Goal: Task Accomplishment & Management: Use online tool/utility

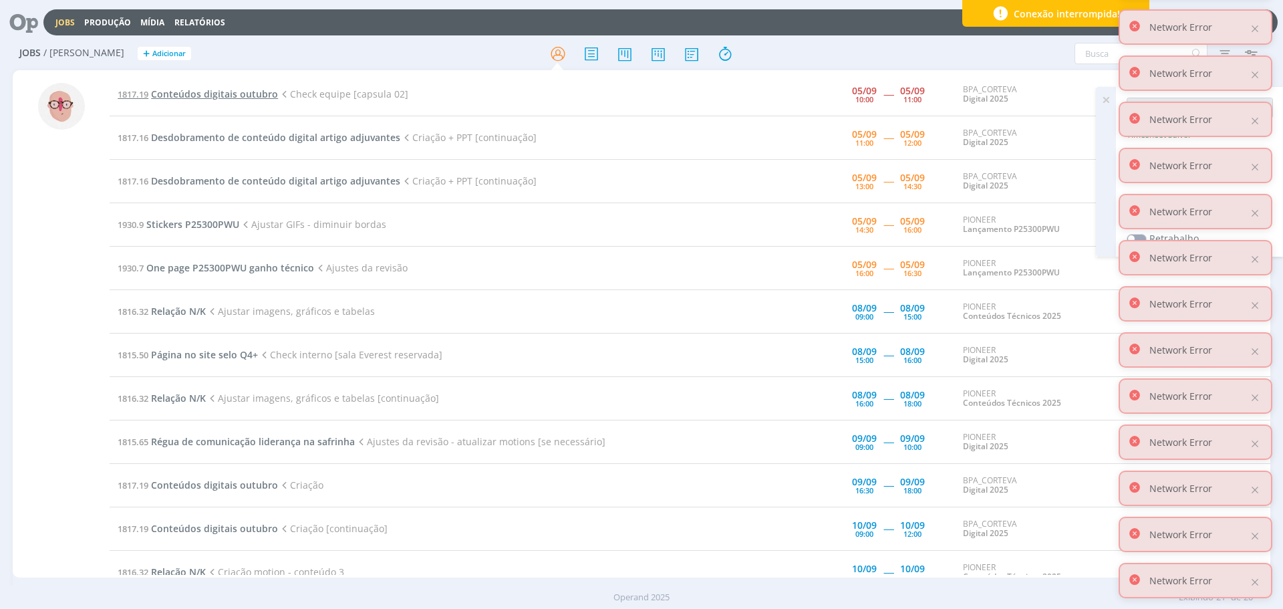
click at [216, 94] on span "Conteúdos digitais outubro" at bounding box center [214, 94] width 127 height 13
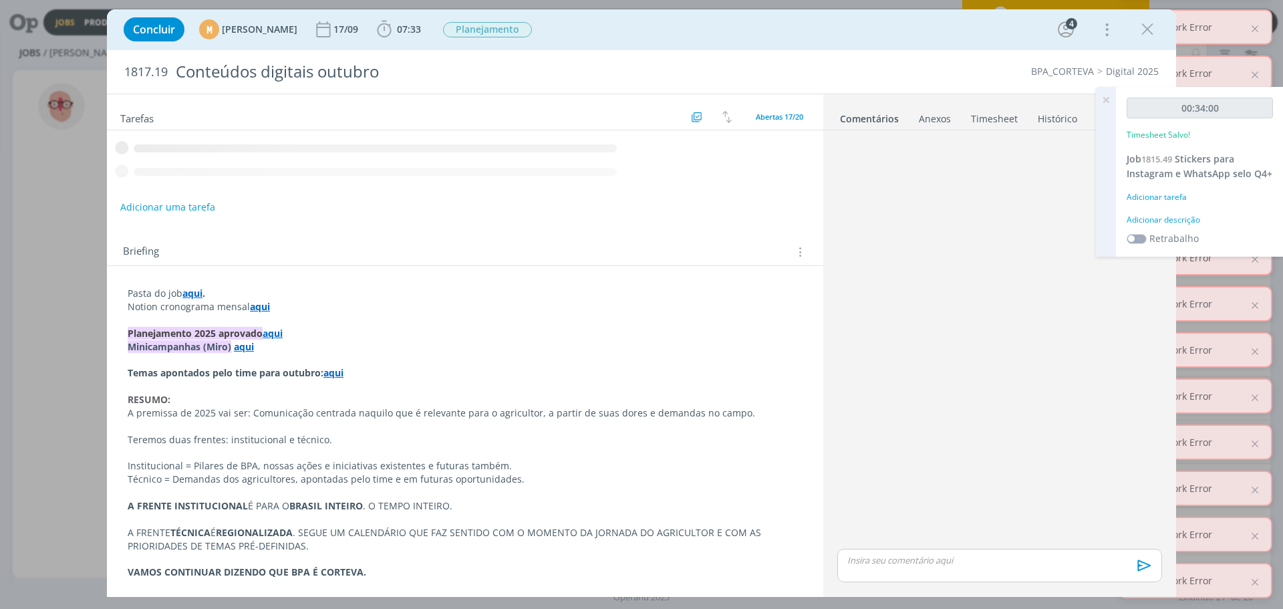
click at [1104, 99] on icon at bounding box center [1106, 100] width 24 height 26
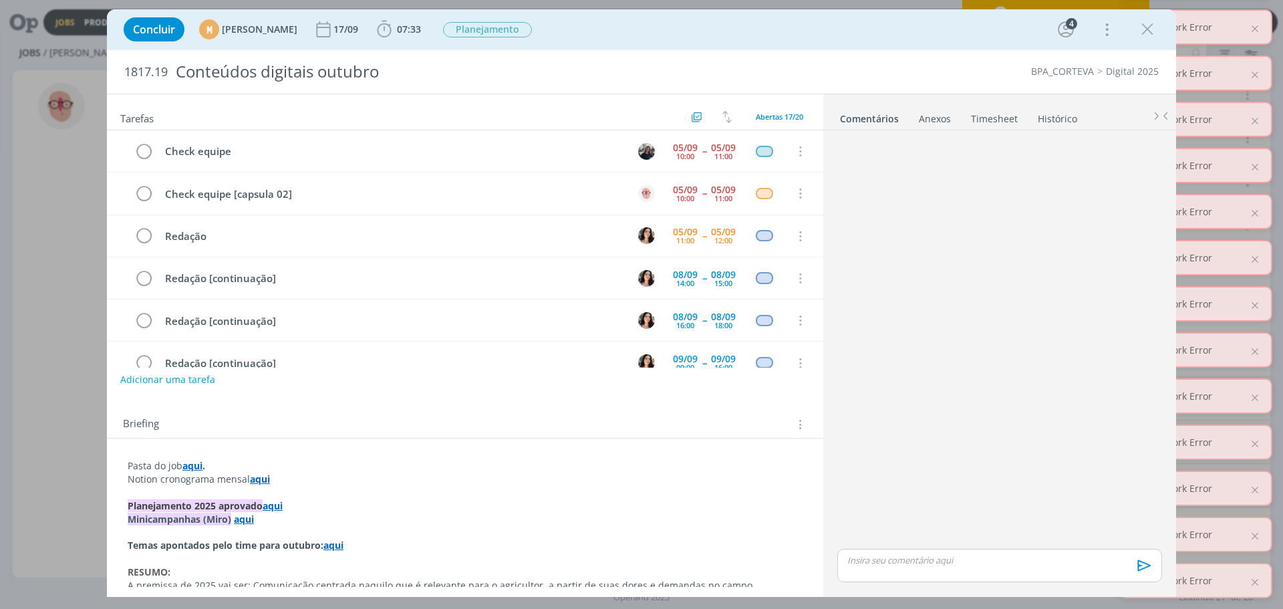
click at [986, 126] on ul "Comentários Anexos 0 Timesheet Histórico" at bounding box center [999, 112] width 353 height 36
click at [991, 120] on link "Timesheet" at bounding box center [994, 115] width 48 height 19
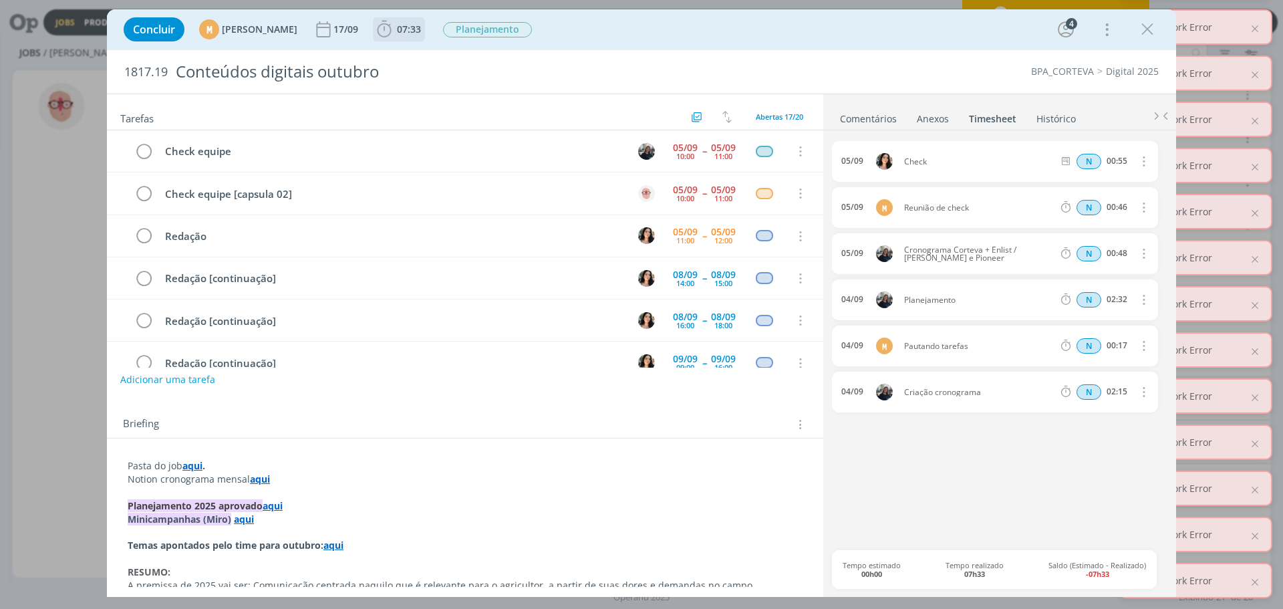
click at [421, 31] on span "07:33" at bounding box center [409, 29] width 24 height 13
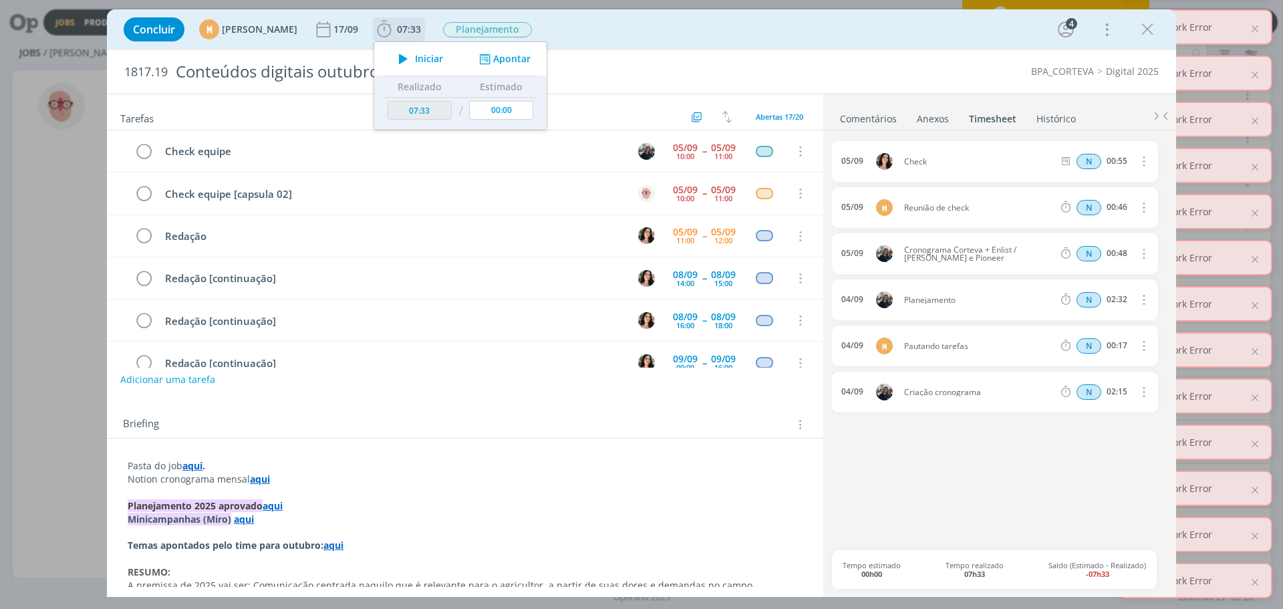
click at [526, 61] on button "Apontar" at bounding box center [503, 59] width 55 height 14
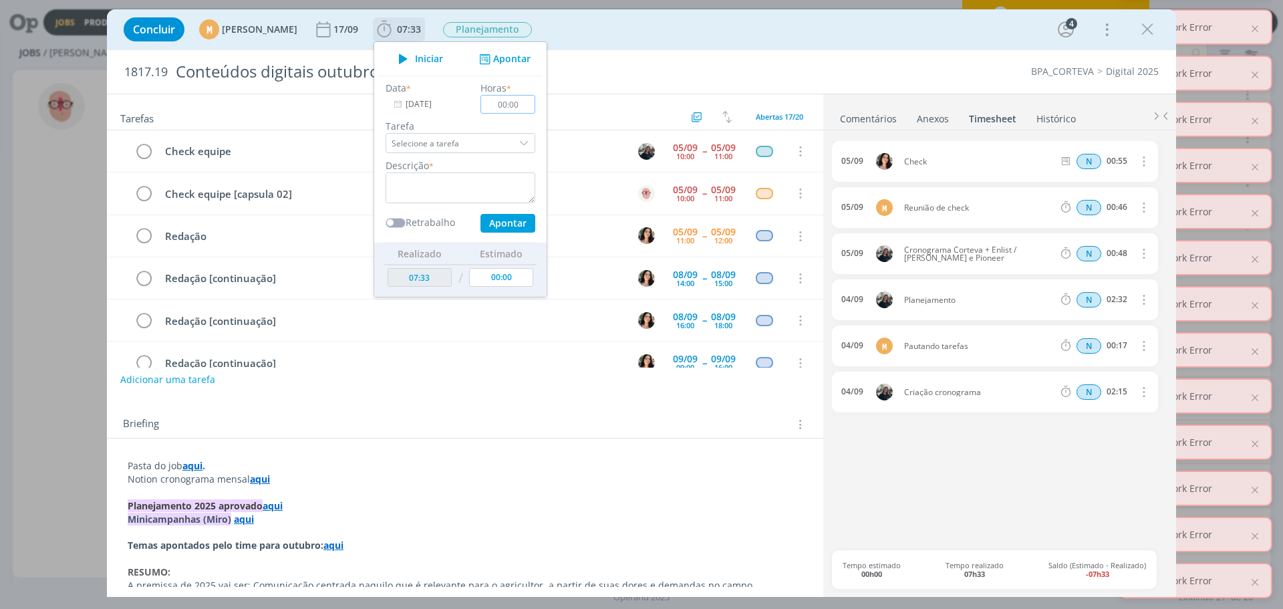
click at [534, 104] on input "00:00" at bounding box center [507, 104] width 55 height 19
type input "01:00"
click at [476, 184] on textarea "dialog" at bounding box center [460, 187] width 150 height 31
type textarea "check"
click at [534, 102] on input "01:00" at bounding box center [507, 104] width 55 height 19
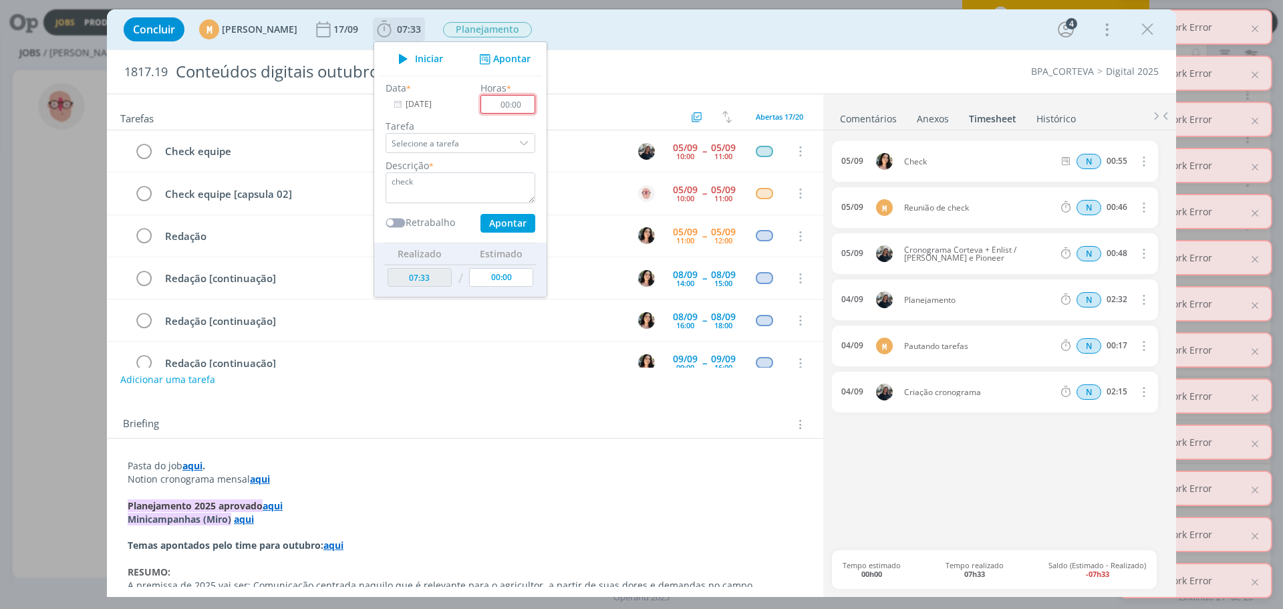
drag, startPoint x: 540, startPoint y: 104, endPoint x: 550, endPoint y: 104, distance: 10.0
click at [535, 104] on input "00:00" at bounding box center [507, 104] width 55 height 19
type input "00:55"
click at [531, 220] on button "Apontar" at bounding box center [507, 223] width 55 height 19
type input "08:28"
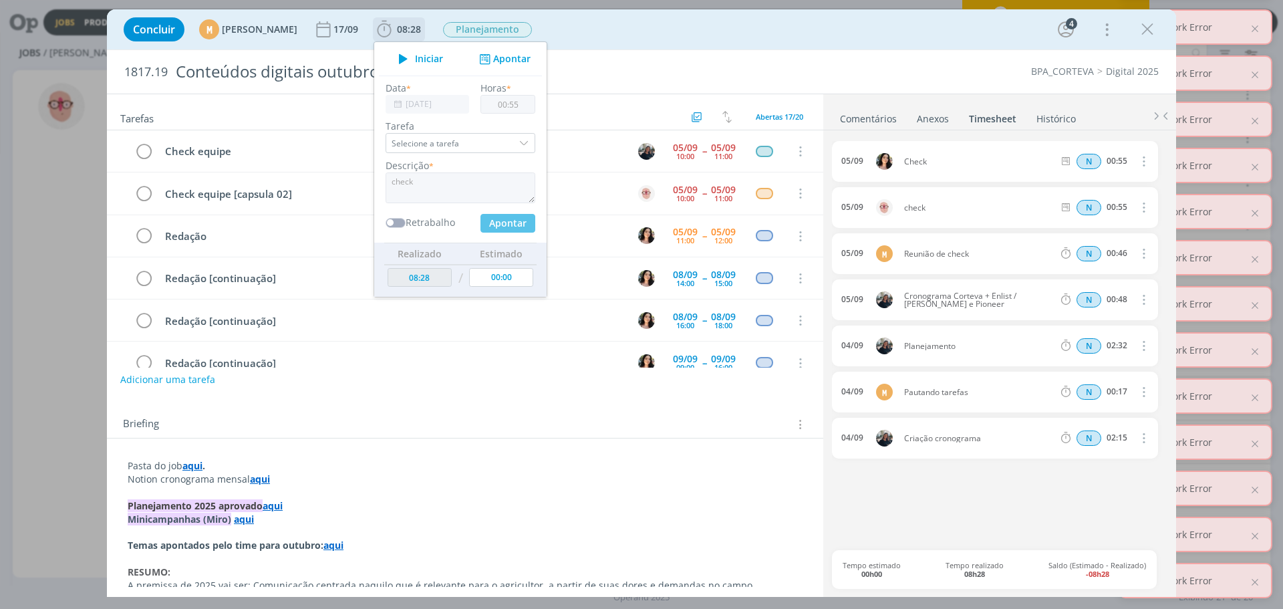
type input "00:00"
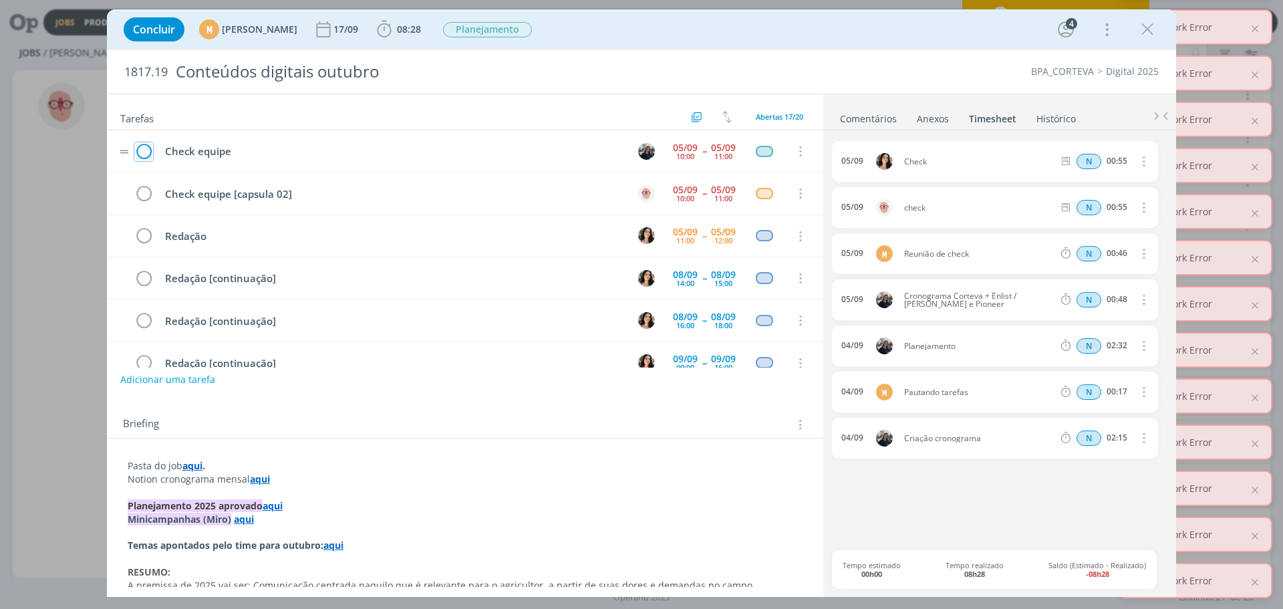
click at [148, 148] on icon "dialog" at bounding box center [143, 152] width 19 height 20
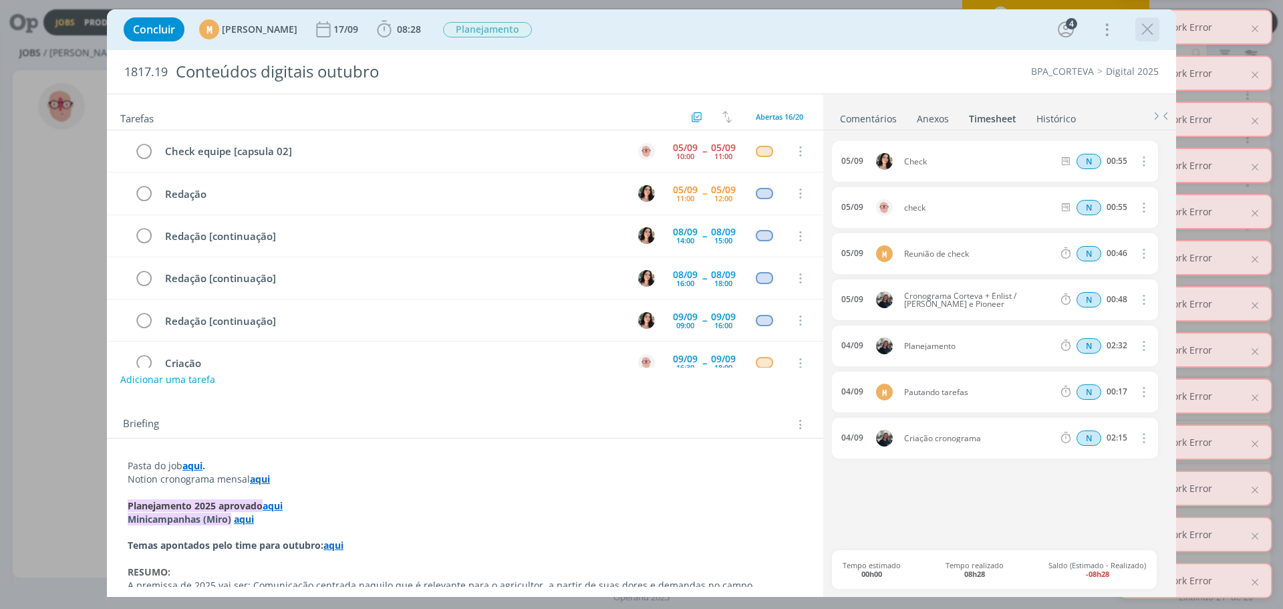
click at [1156, 31] on icon "dialog" at bounding box center [1147, 29] width 20 height 20
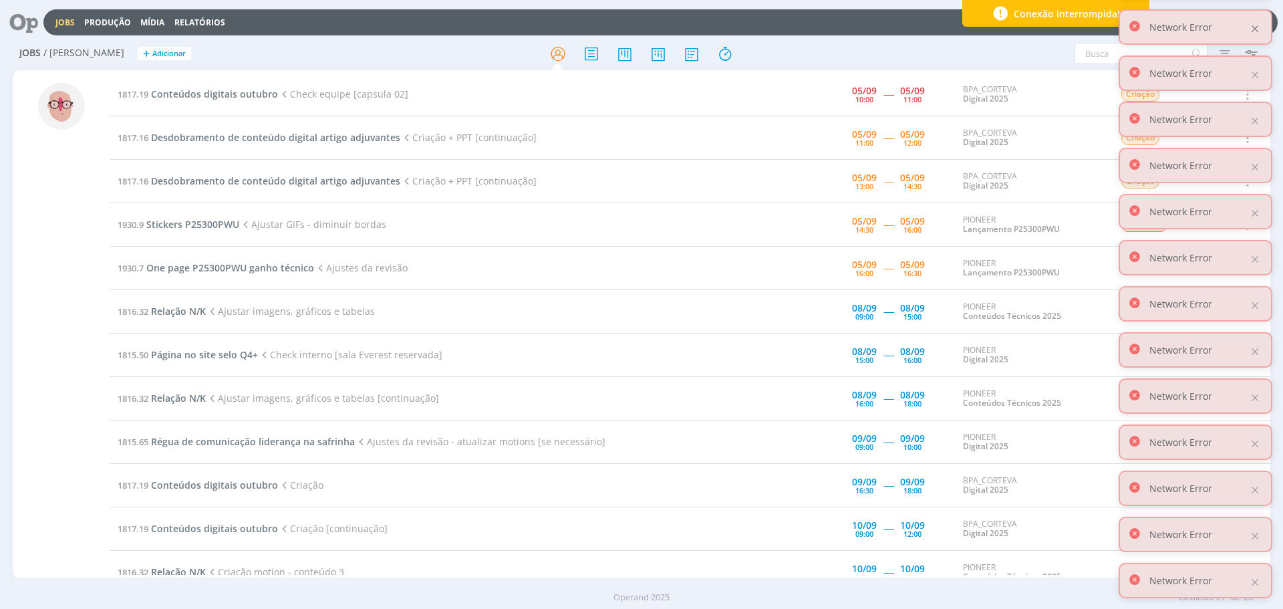
click at [1257, 27] on div at bounding box center [1255, 29] width 12 height 12
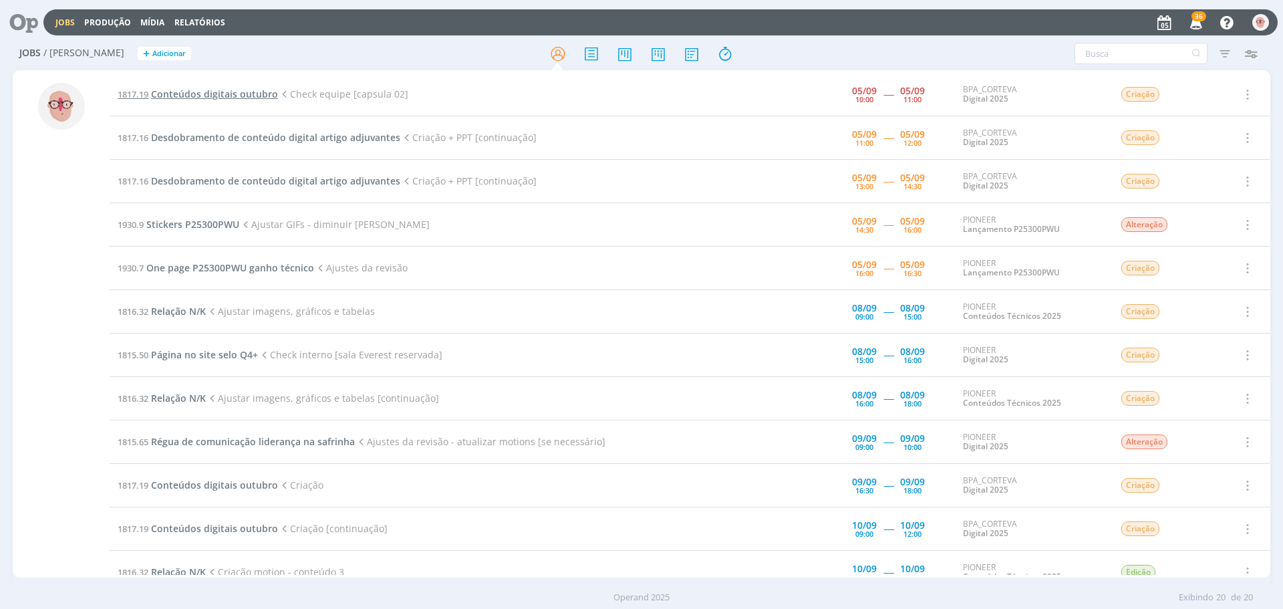
click at [238, 94] on span "Conteúdos digitais outubro" at bounding box center [214, 94] width 127 height 13
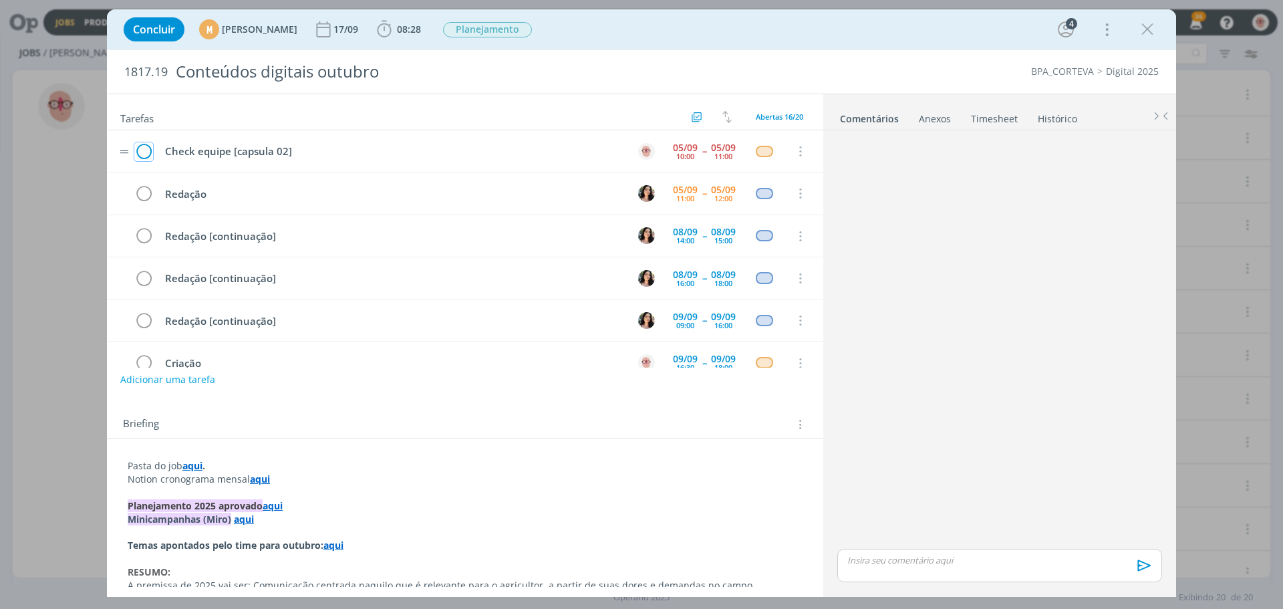
click at [145, 155] on icon "dialog" at bounding box center [143, 152] width 19 height 20
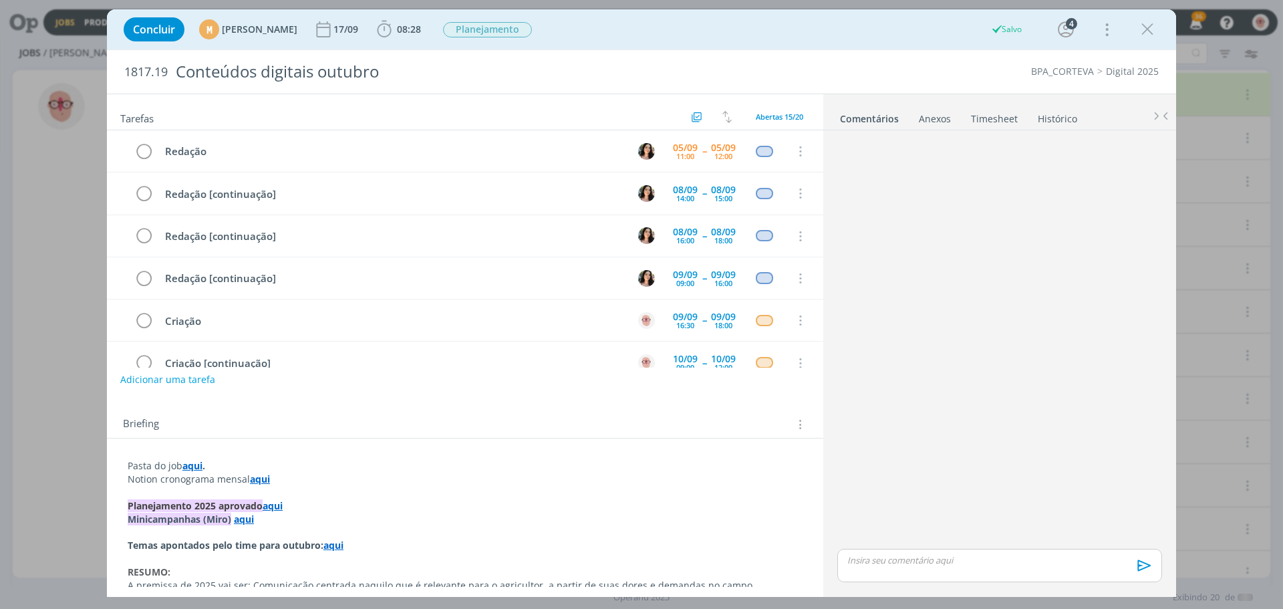
click at [992, 117] on link "Timesheet" at bounding box center [994, 115] width 48 height 19
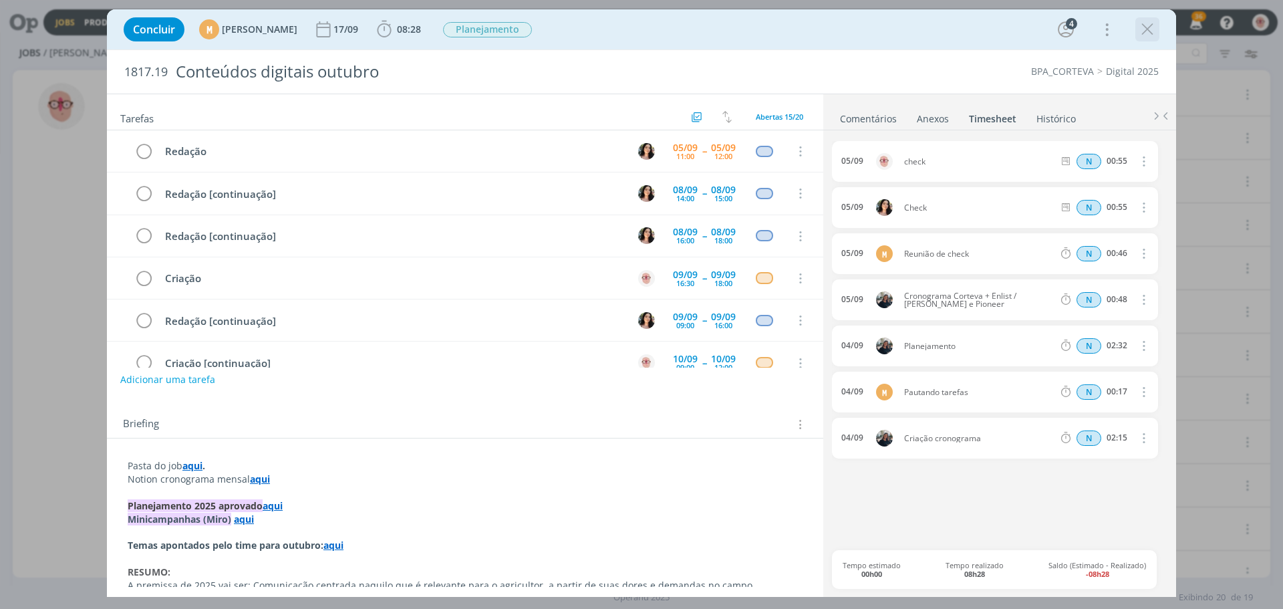
click at [1146, 33] on icon "dialog" at bounding box center [1147, 29] width 20 height 20
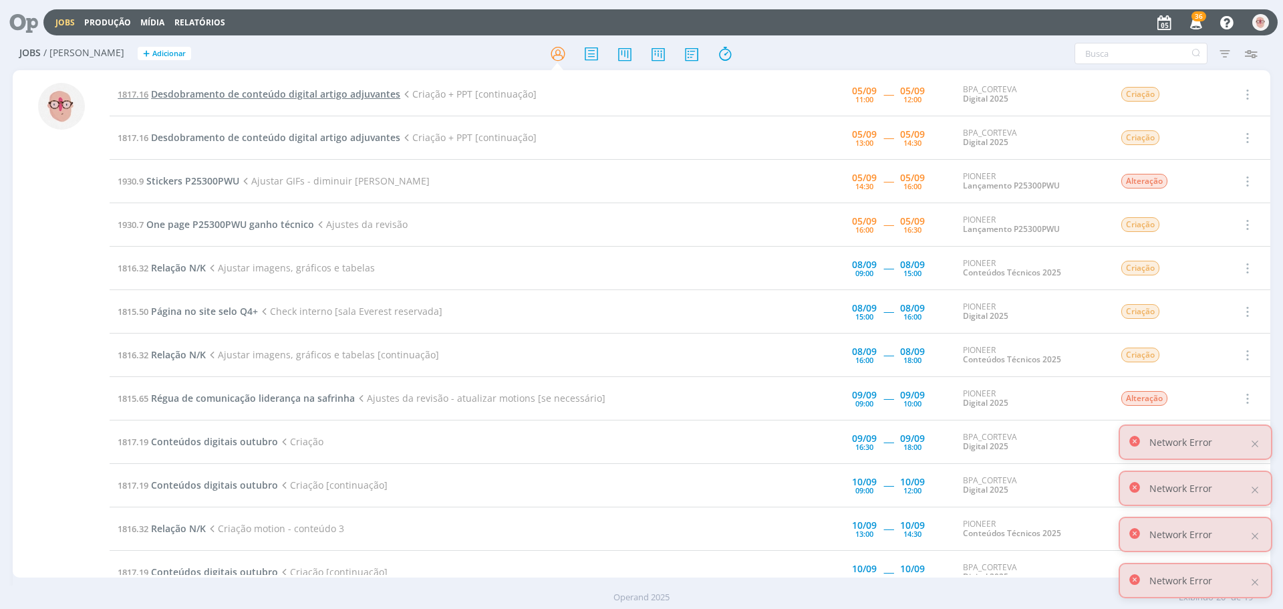
click at [303, 88] on span "Desdobramento de conteúdo digital artigo adjuvantes" at bounding box center [275, 94] width 249 height 13
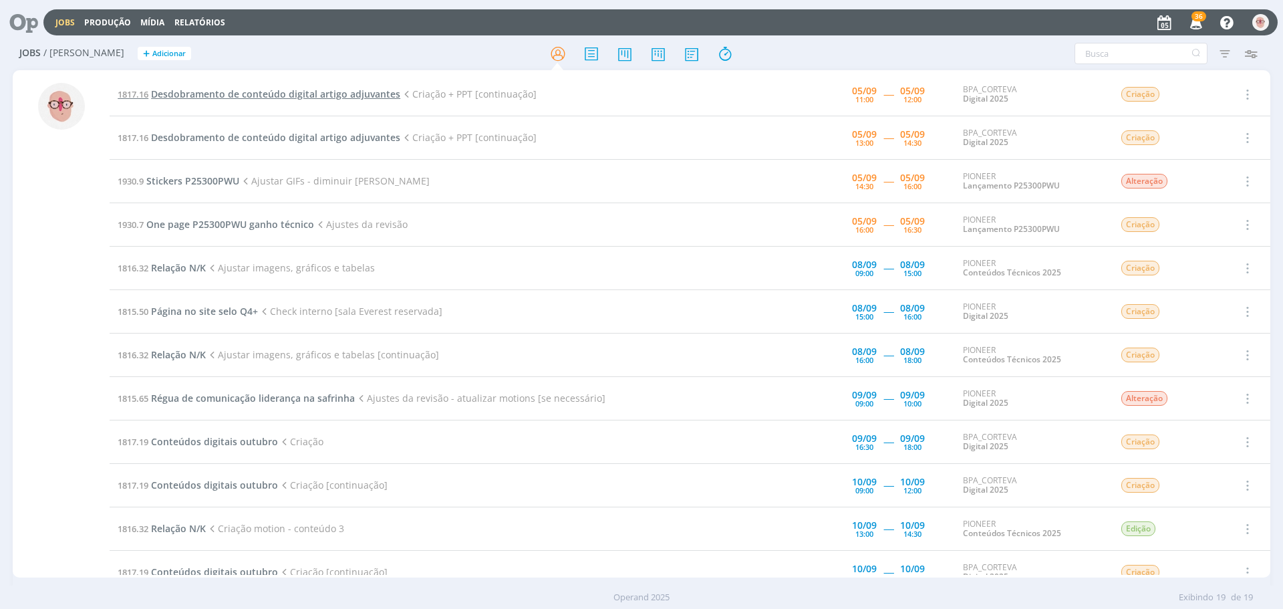
click at [303, 91] on span "Desdobramento de conteúdo digital artigo adjuvantes" at bounding box center [275, 94] width 249 height 13
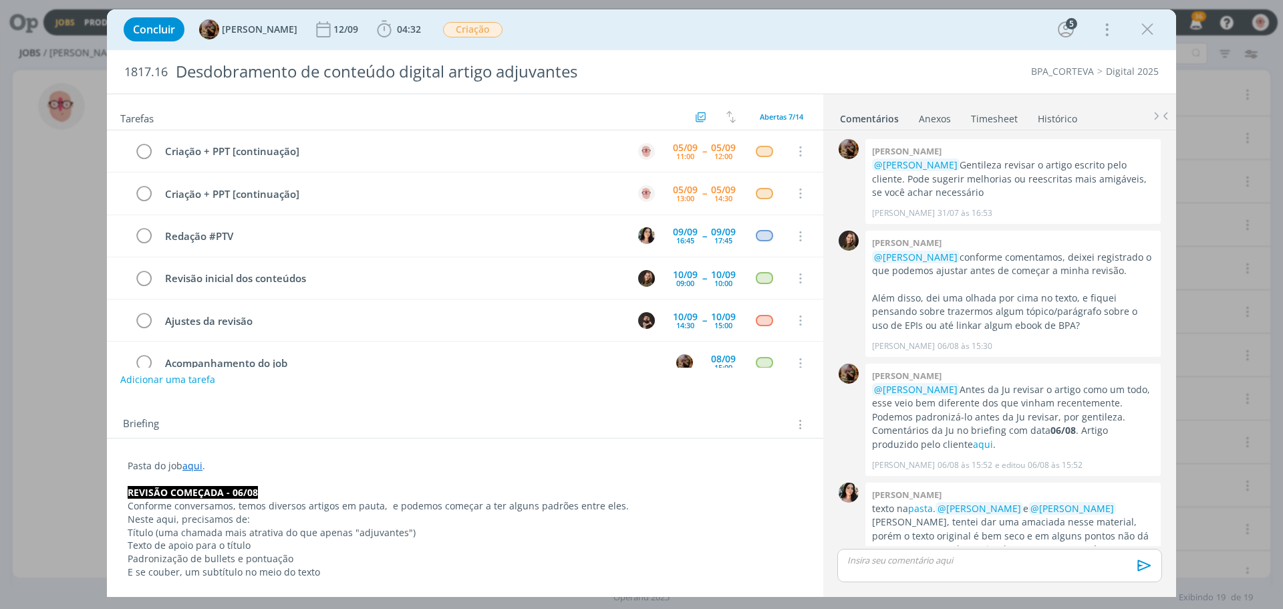
scroll to position [615, 0]
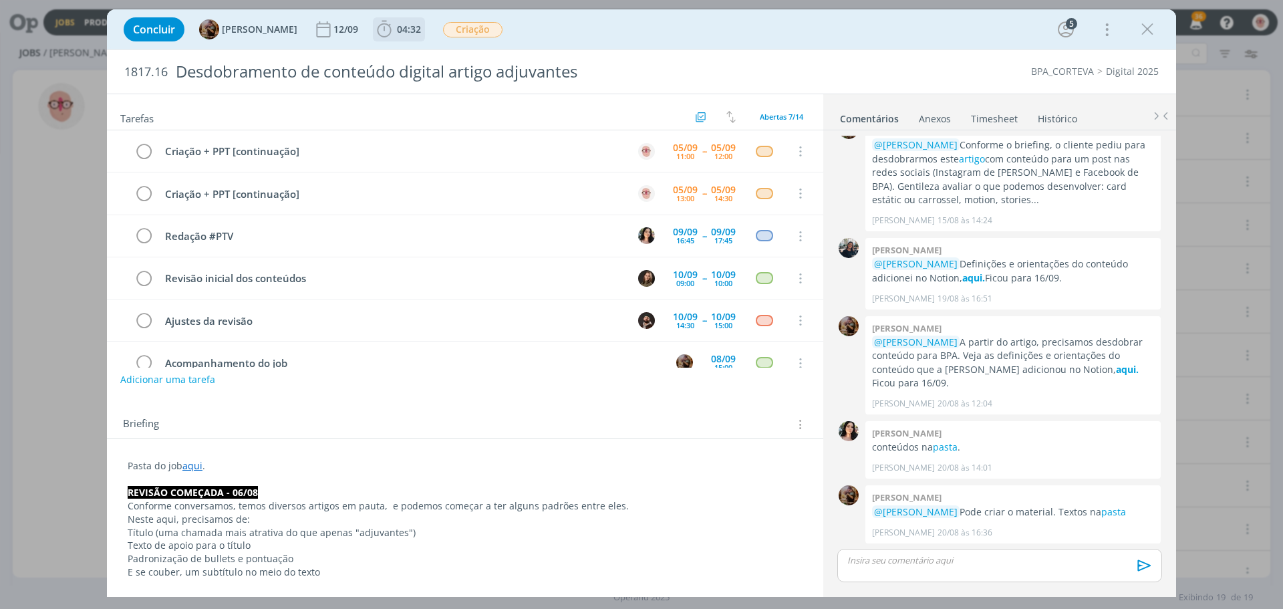
click at [389, 33] on icon "dialog" at bounding box center [384, 29] width 20 height 20
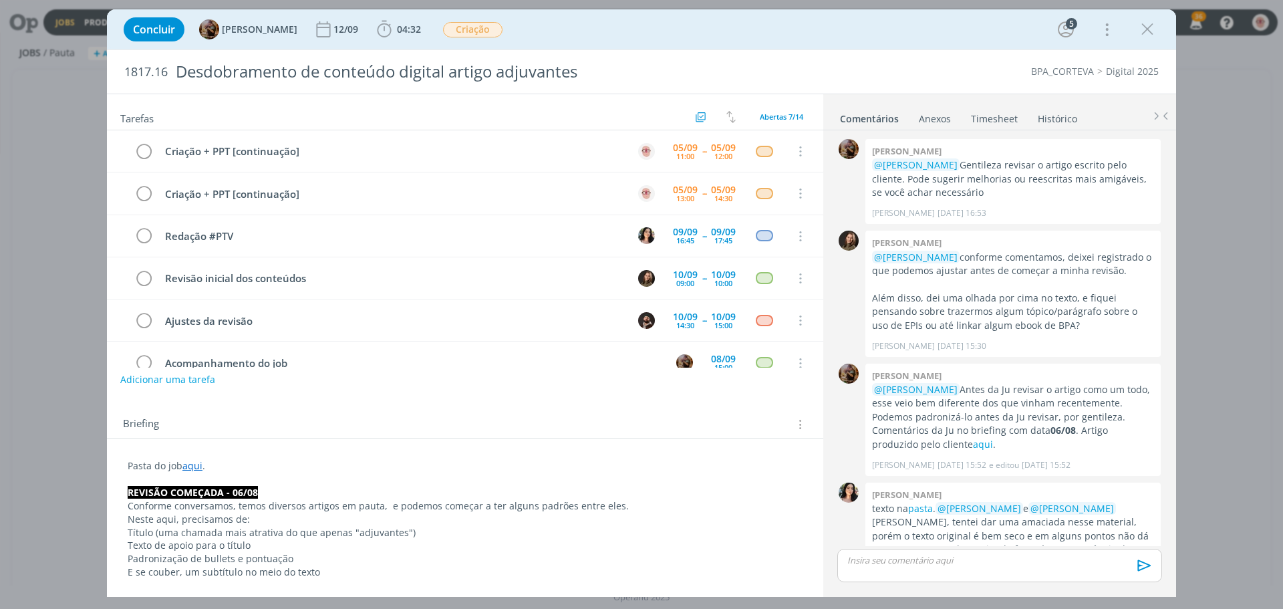
scroll to position [615, 0]
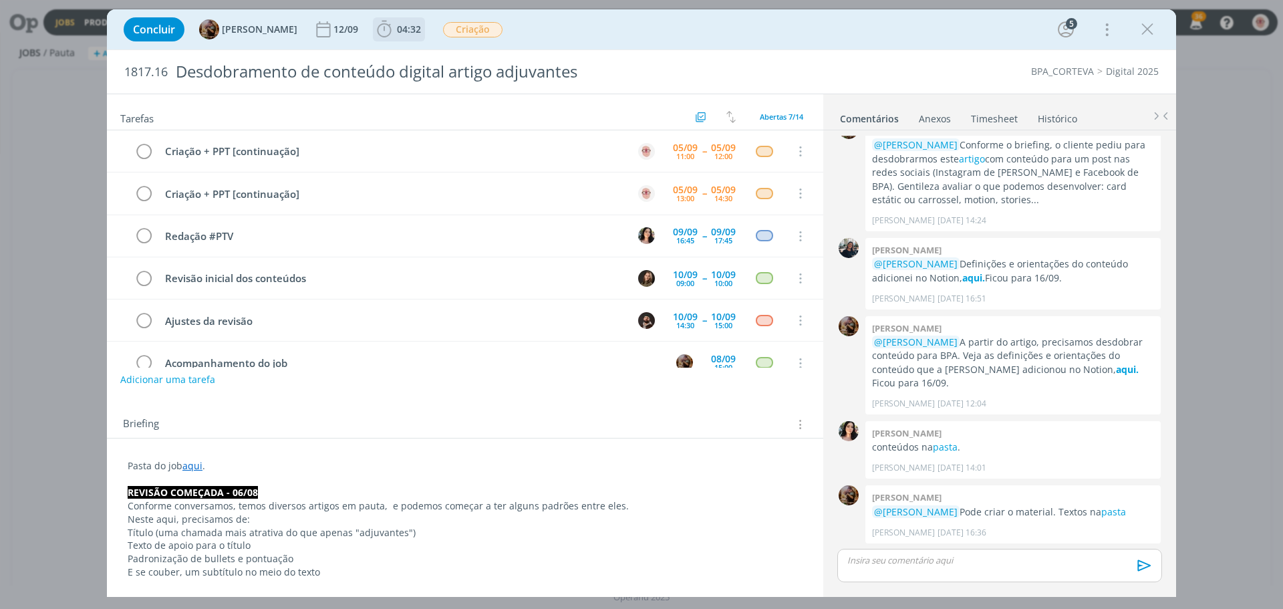
click at [394, 36] on icon "dialog" at bounding box center [384, 29] width 20 height 20
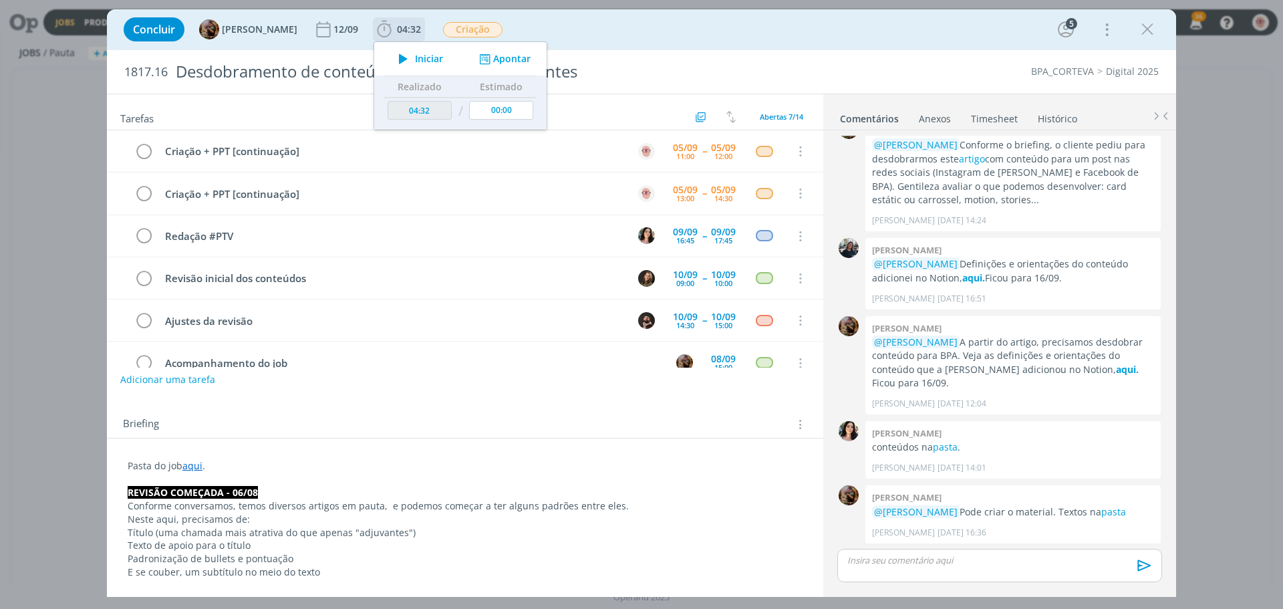
click at [415, 57] on icon "dialog" at bounding box center [402, 58] width 23 height 17
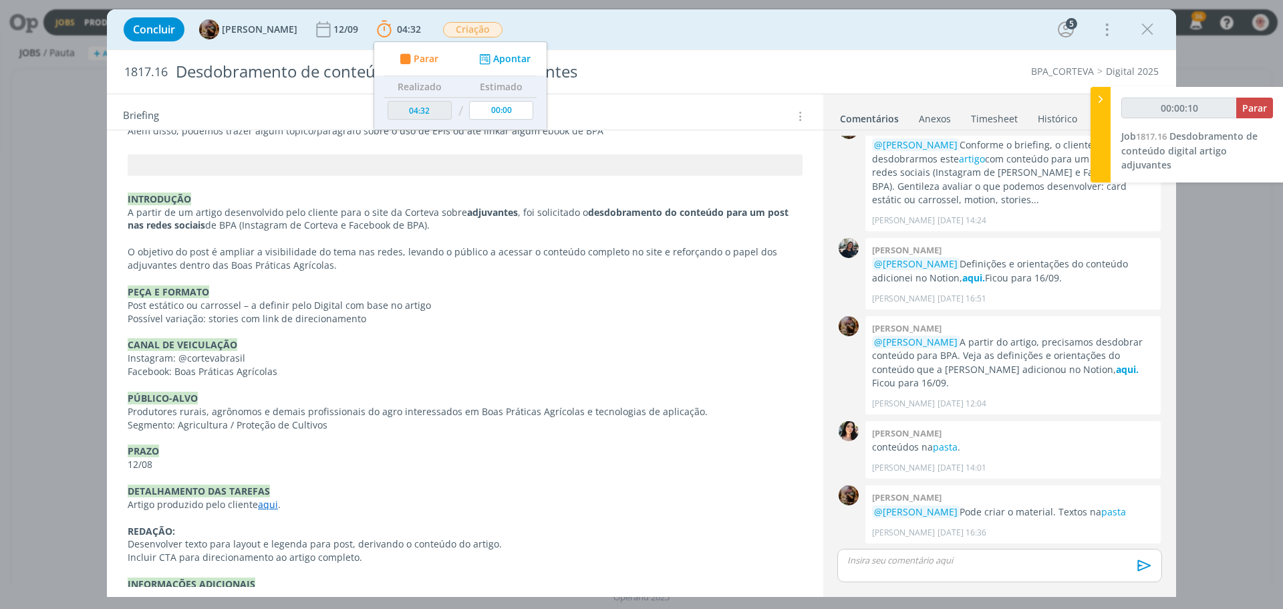
scroll to position [534, 0]
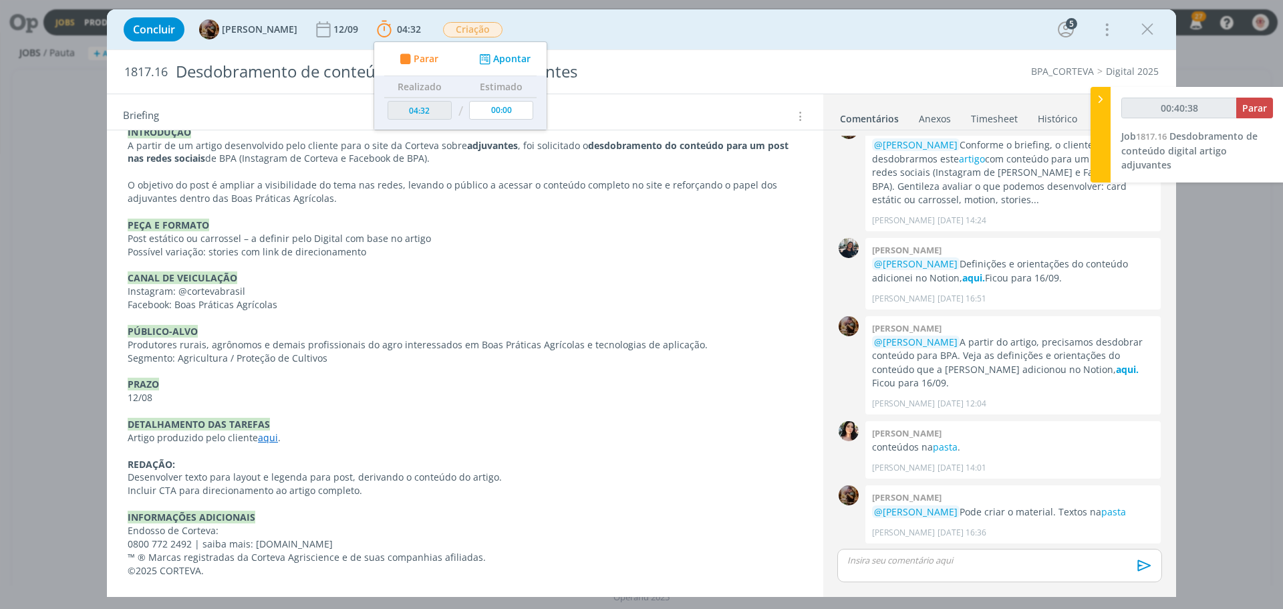
type input "00:40:39"
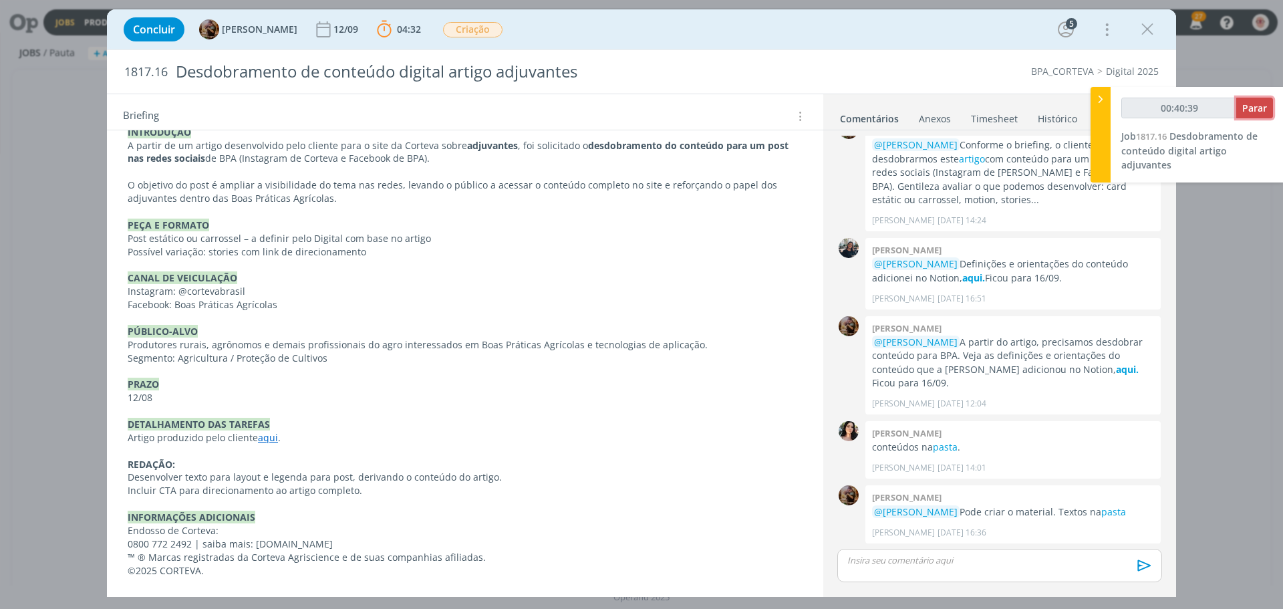
click at [1257, 112] on span "Parar" at bounding box center [1254, 108] width 25 height 13
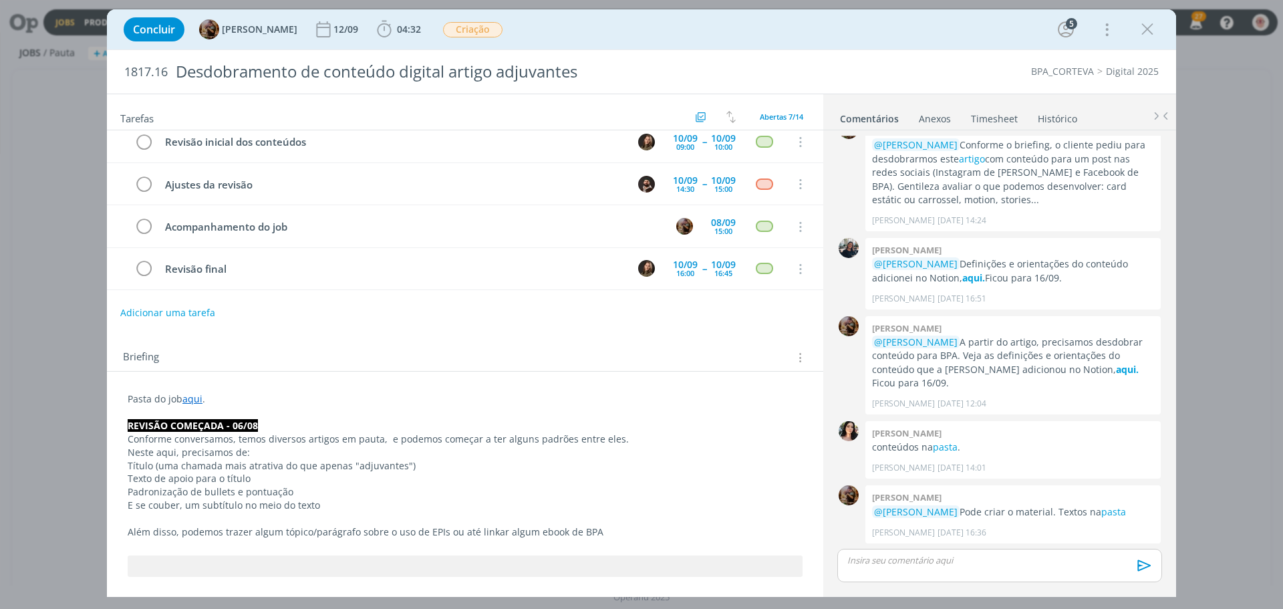
scroll to position [0, 0]
